Goal: Check status

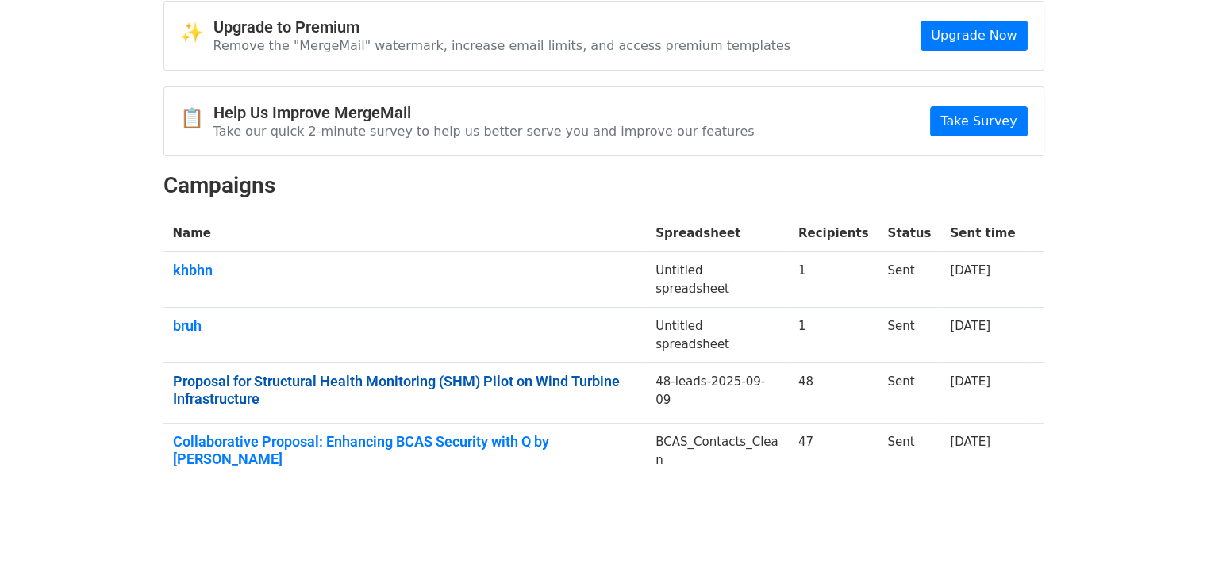
click at [432, 377] on link "Proposal for Structural Health Monitoring (SHM) Pilot on Wind Turbine Infrastru…" at bounding box center [405, 390] width 464 height 34
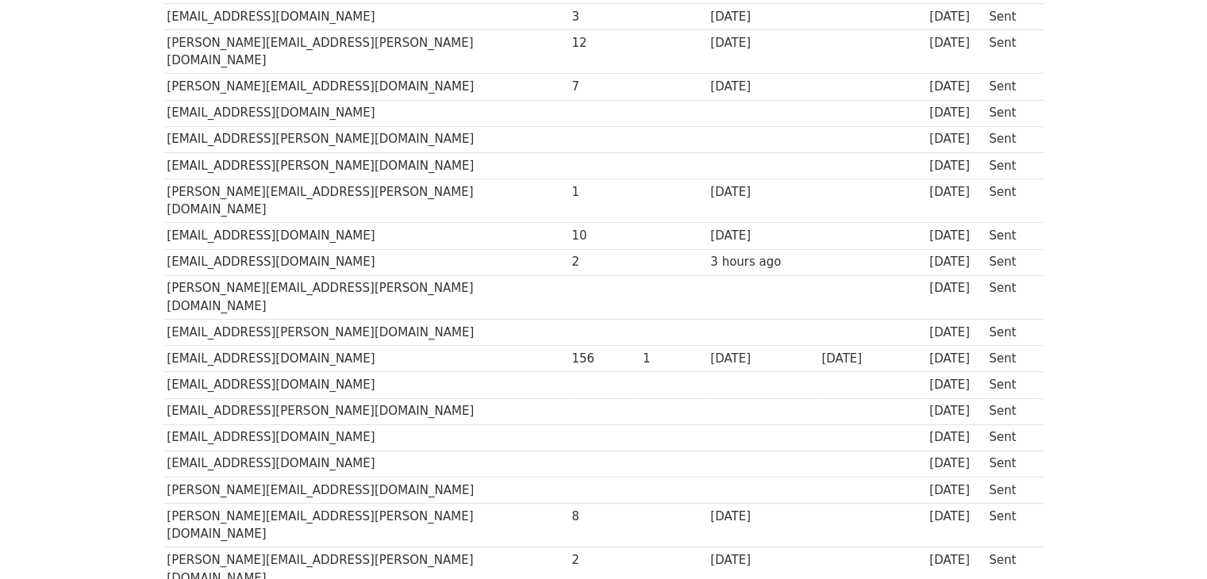
scroll to position [287, 0]
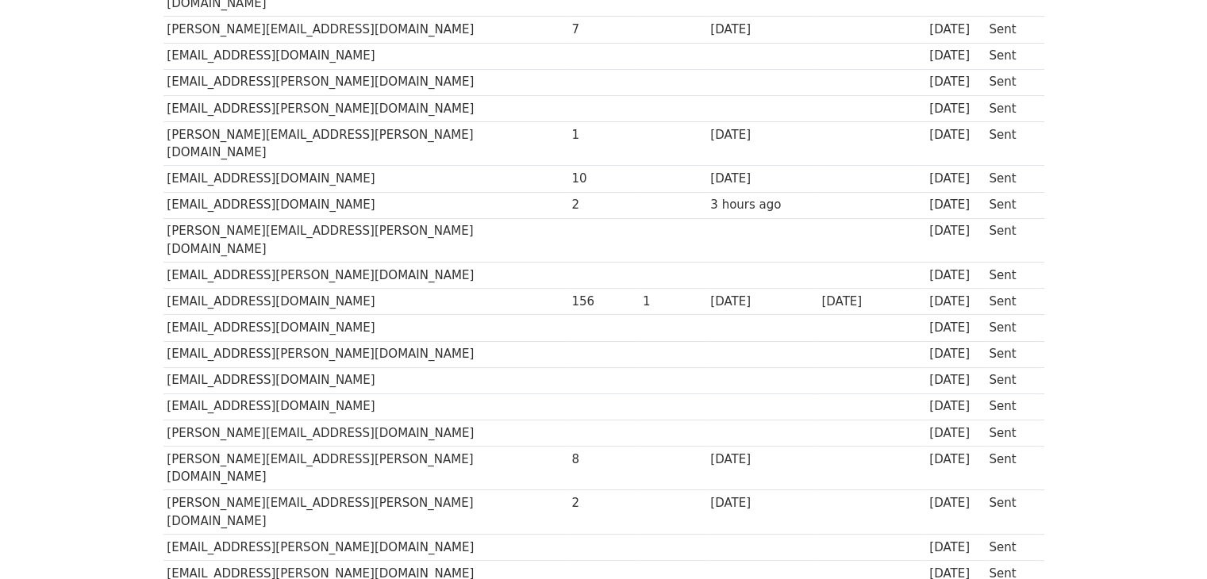
scroll to position [344, 0]
drag, startPoint x: 466, startPoint y: 244, endPoint x: 818, endPoint y: 251, distance: 352.4
click at [818, 290] on tr "anandc@mitconindia.com 156 1 7 days ago 26 days ago 1 month ago Sent" at bounding box center [603, 303] width 881 height 26
click at [568, 316] on td at bounding box center [603, 329] width 71 height 26
drag, startPoint x: 464, startPoint y: 245, endPoint x: 816, endPoint y: 252, distance: 351.6
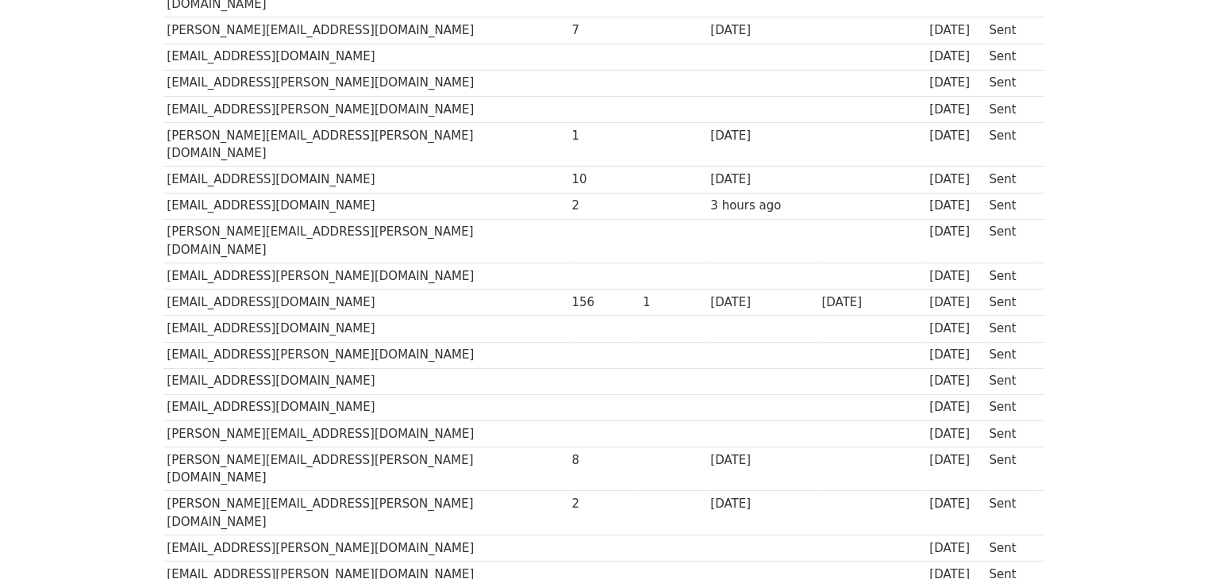
click at [816, 290] on tr "anandc@mitconindia.com 156 1 7 days ago 26 days ago 1 month ago Sent" at bounding box center [603, 303] width 881 height 26
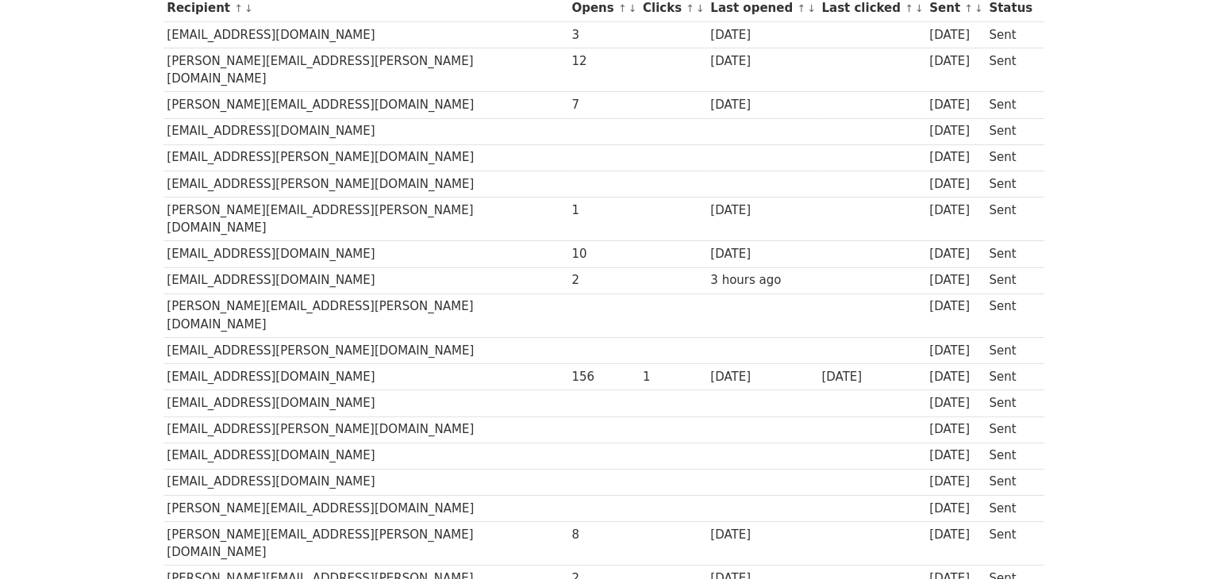
scroll to position [269, 0]
click at [706, 417] on td at bounding box center [761, 430] width 111 height 26
click at [710, 369] on div "7 days ago" at bounding box center [761, 378] width 103 height 18
drag, startPoint x: 686, startPoint y: 321, endPoint x: 171, endPoint y: 248, distance: 520.2
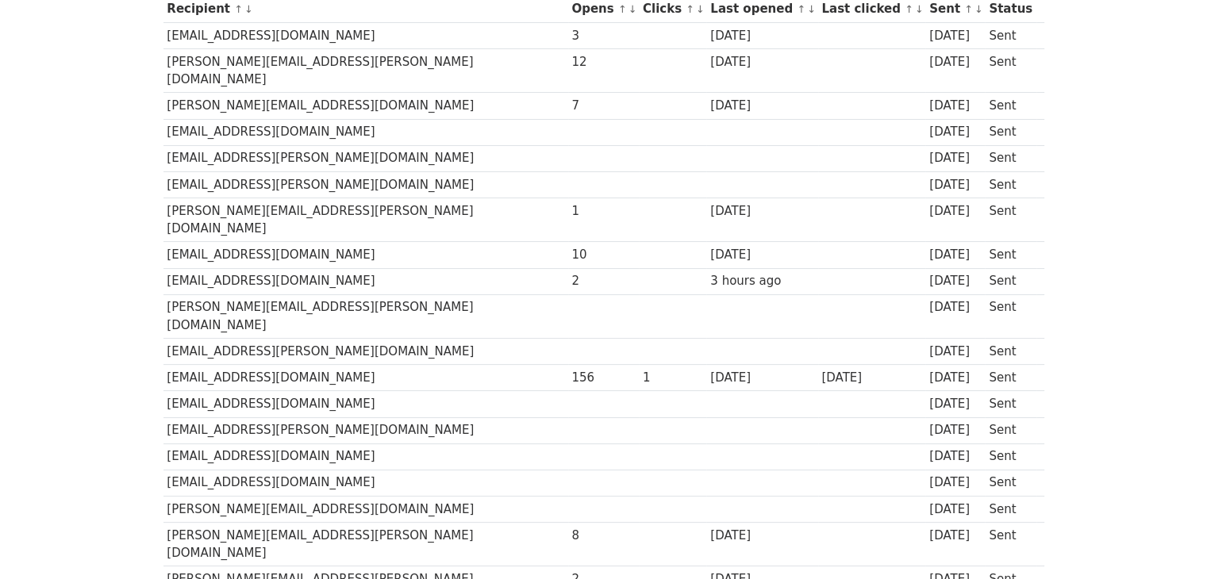
click at [568, 444] on td at bounding box center [603, 457] width 71 height 26
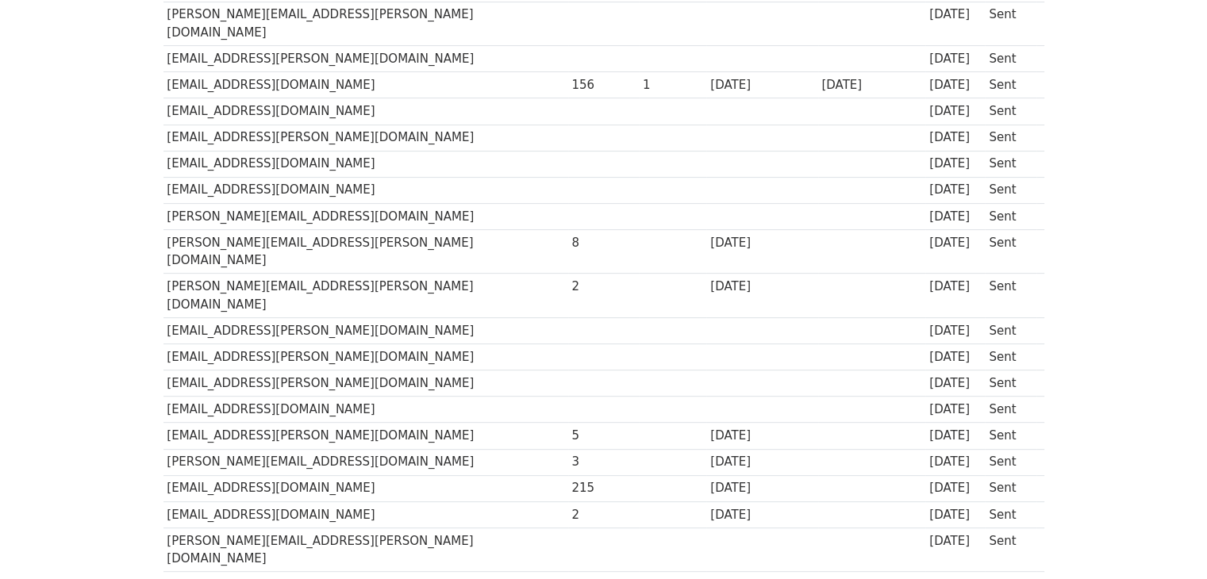
scroll to position [560, 0]
